Goal: Transaction & Acquisition: Book appointment/travel/reservation

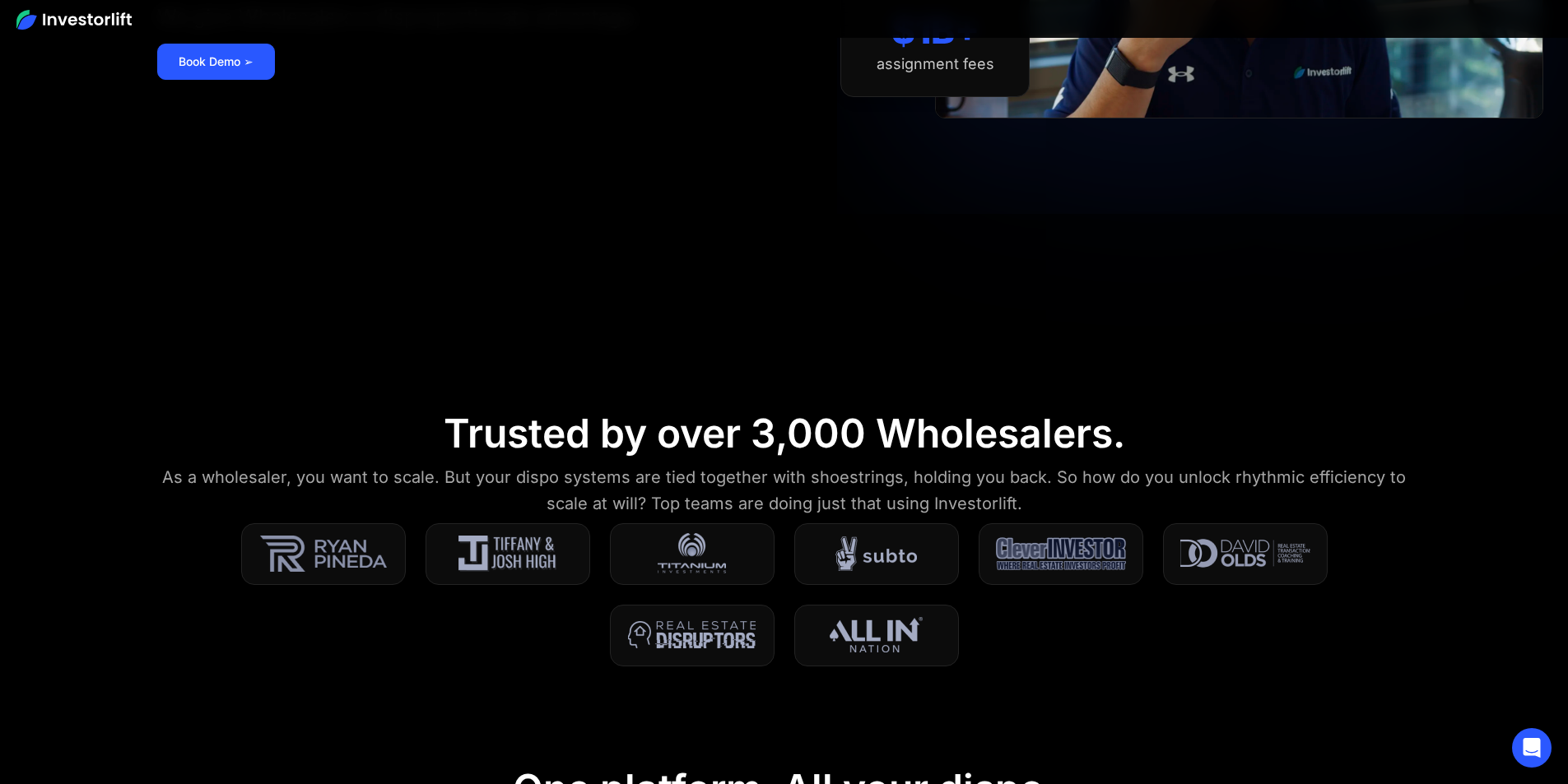
scroll to position [412, 0]
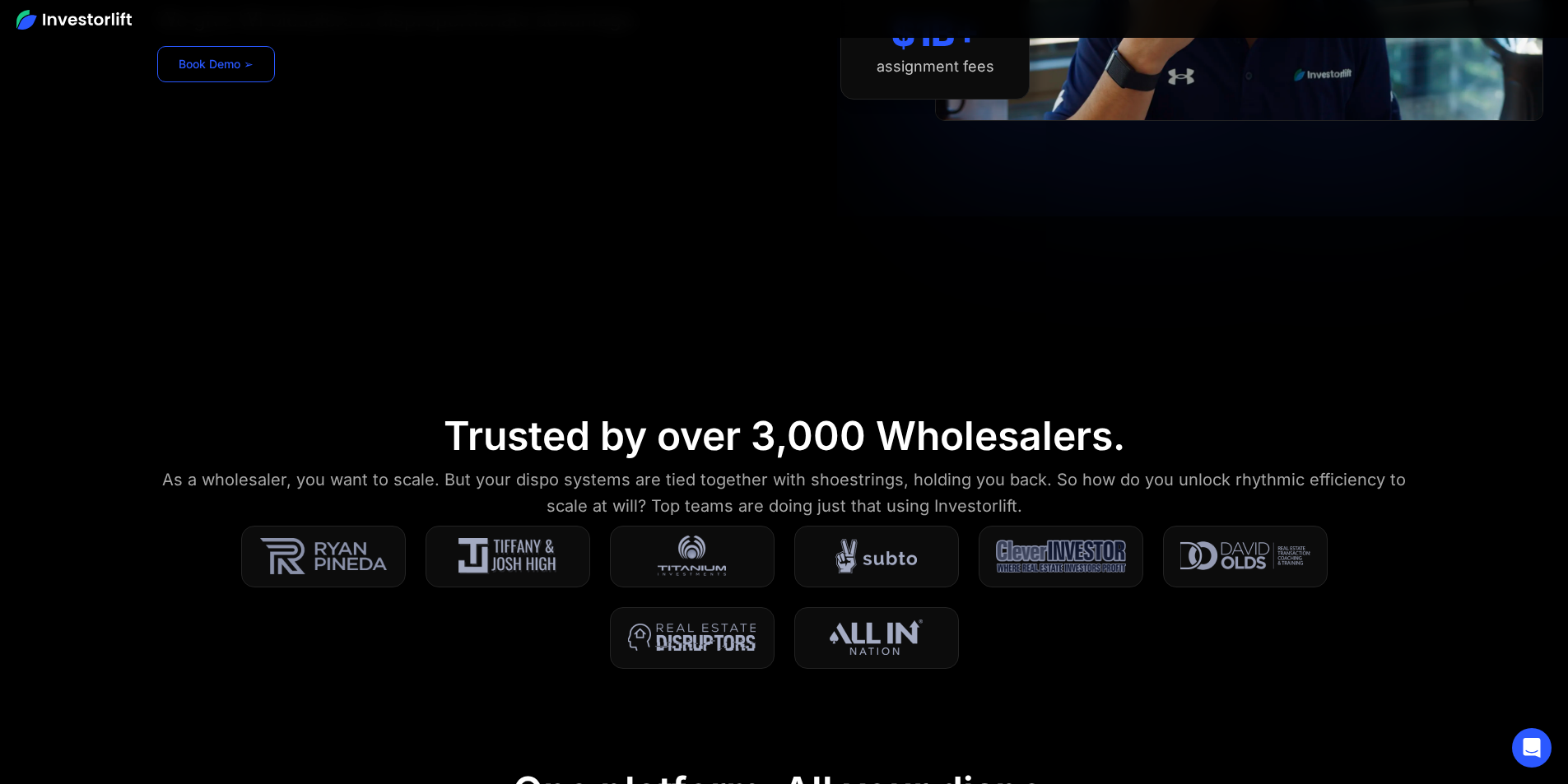
click at [275, 83] on link "Book Demo ➢" at bounding box center [216, 64] width 118 height 36
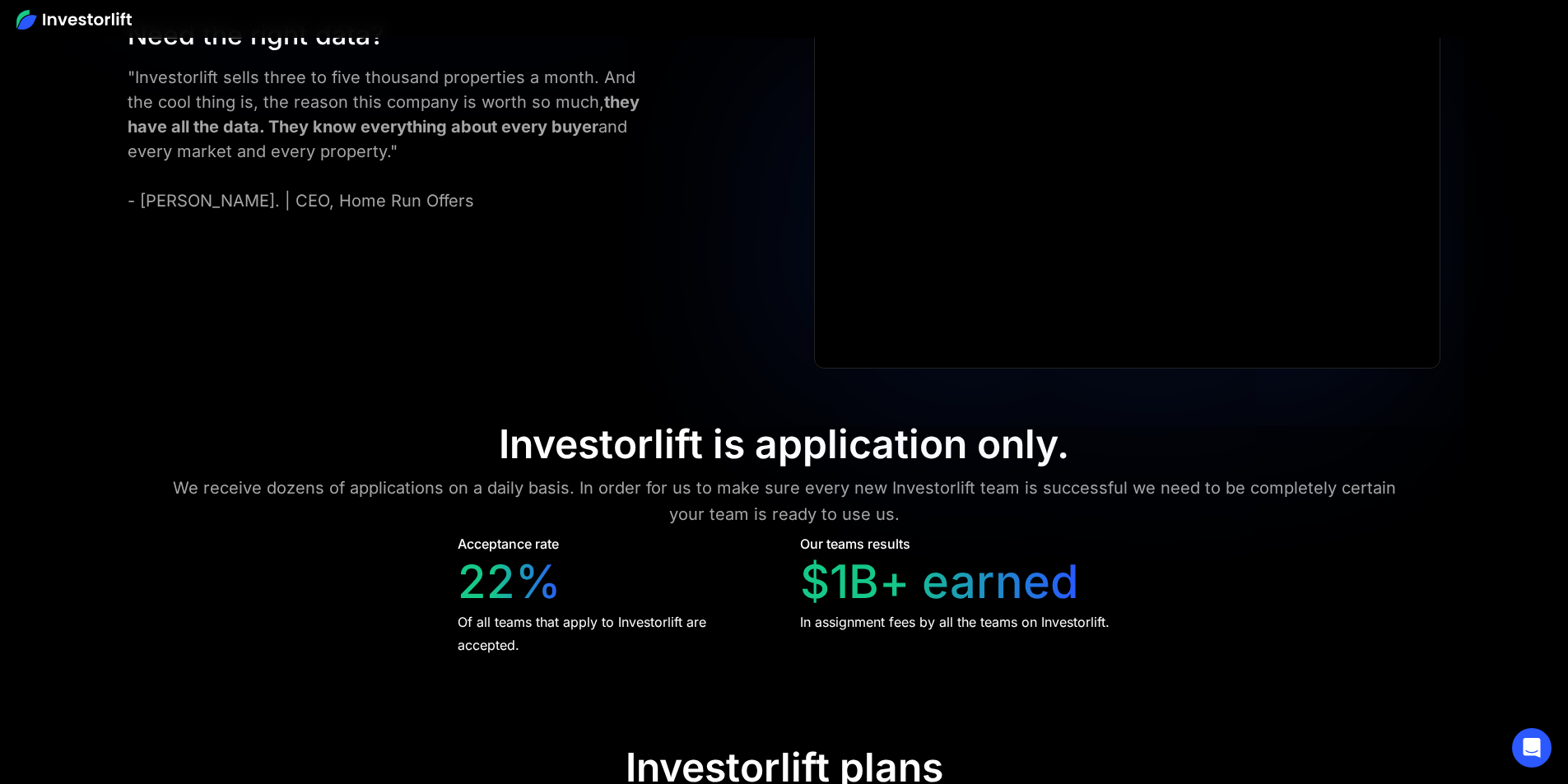
scroll to position [7516, 0]
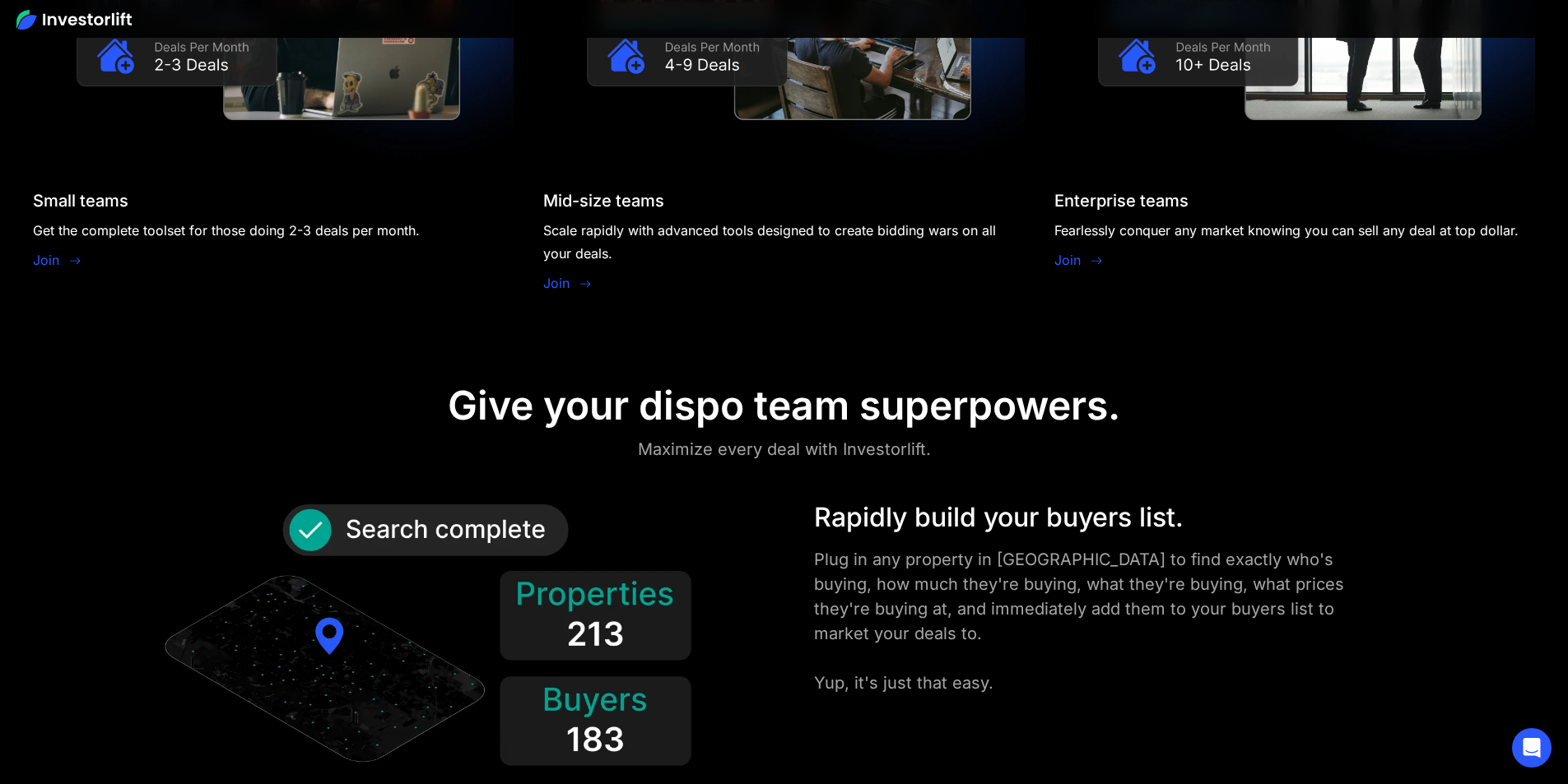
scroll to position [1790, 0]
